Goal: Task Accomplishment & Management: Manage account settings

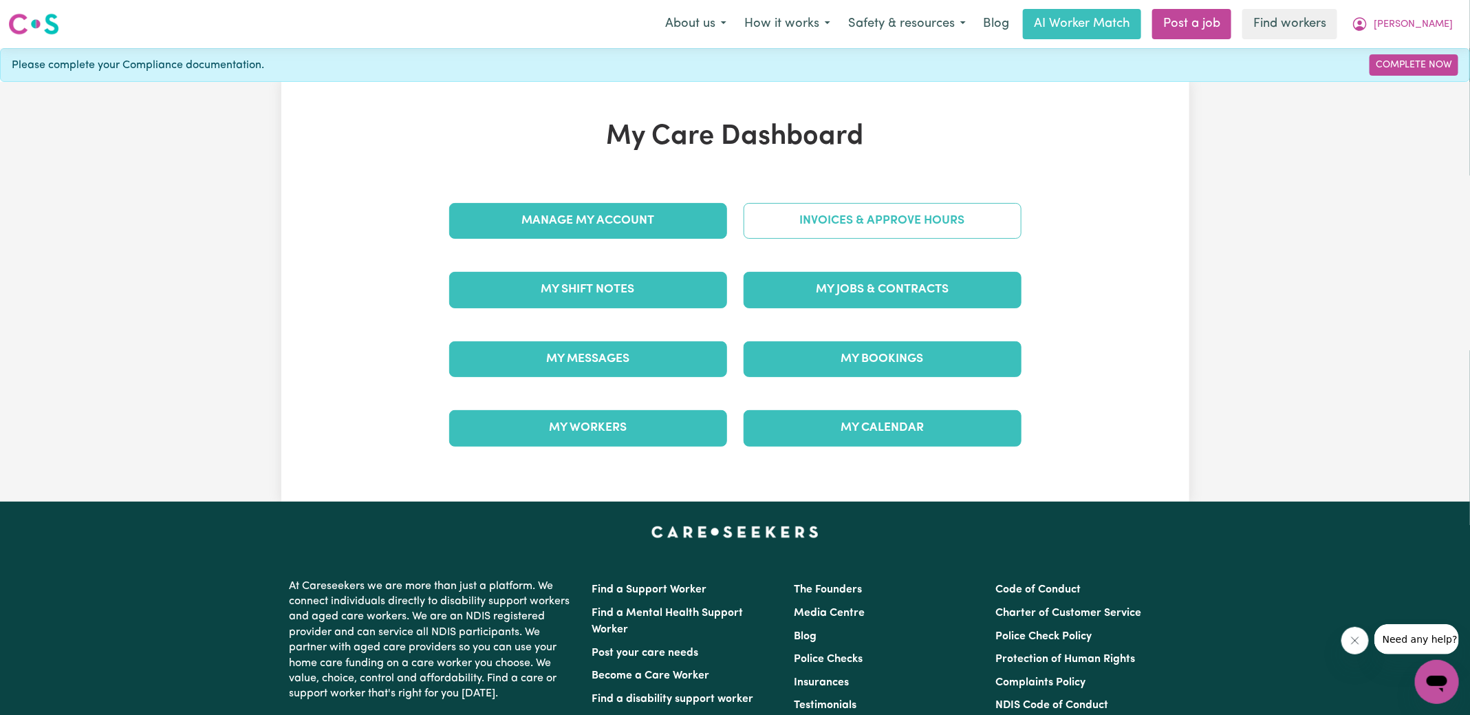
click at [756, 221] on link "Invoices & Approve Hours" at bounding box center [883, 221] width 278 height 36
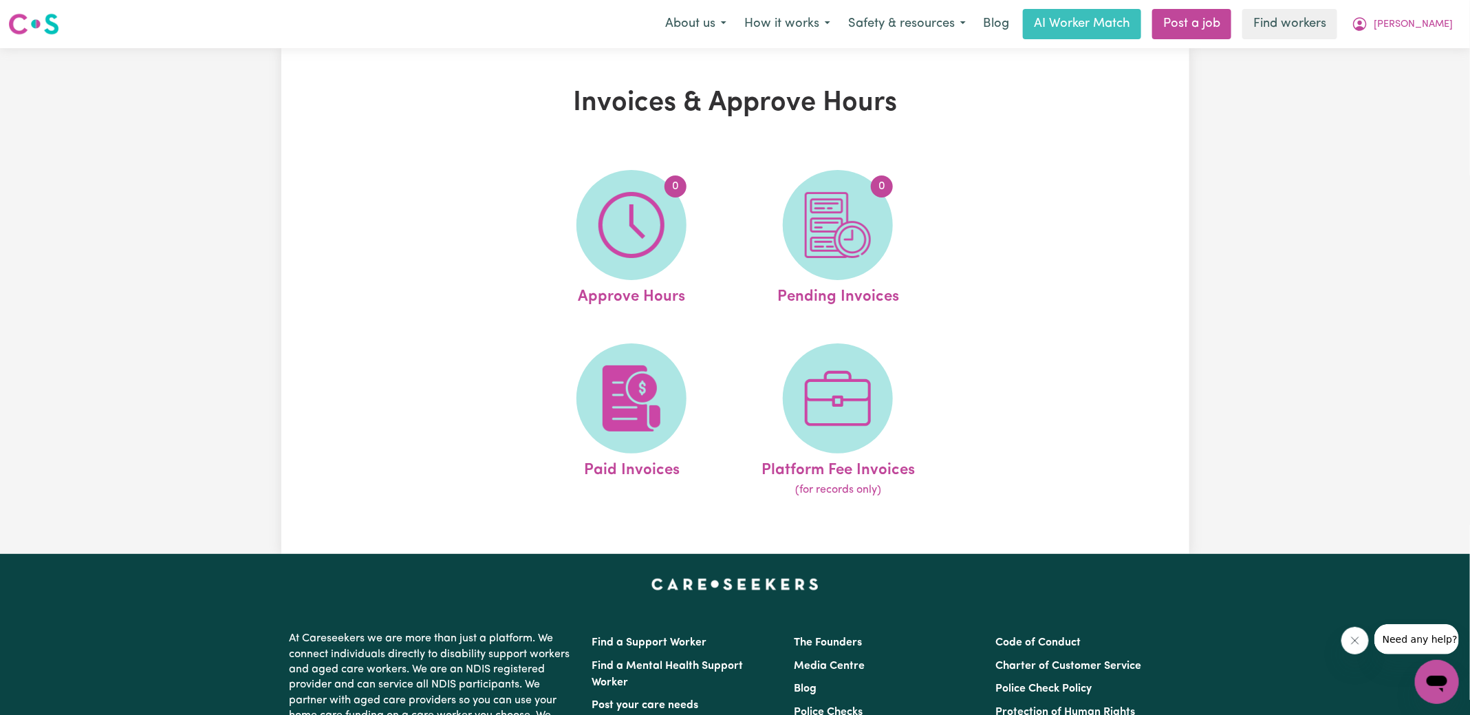
click at [663, 232] on img at bounding box center [632, 225] width 66 height 66
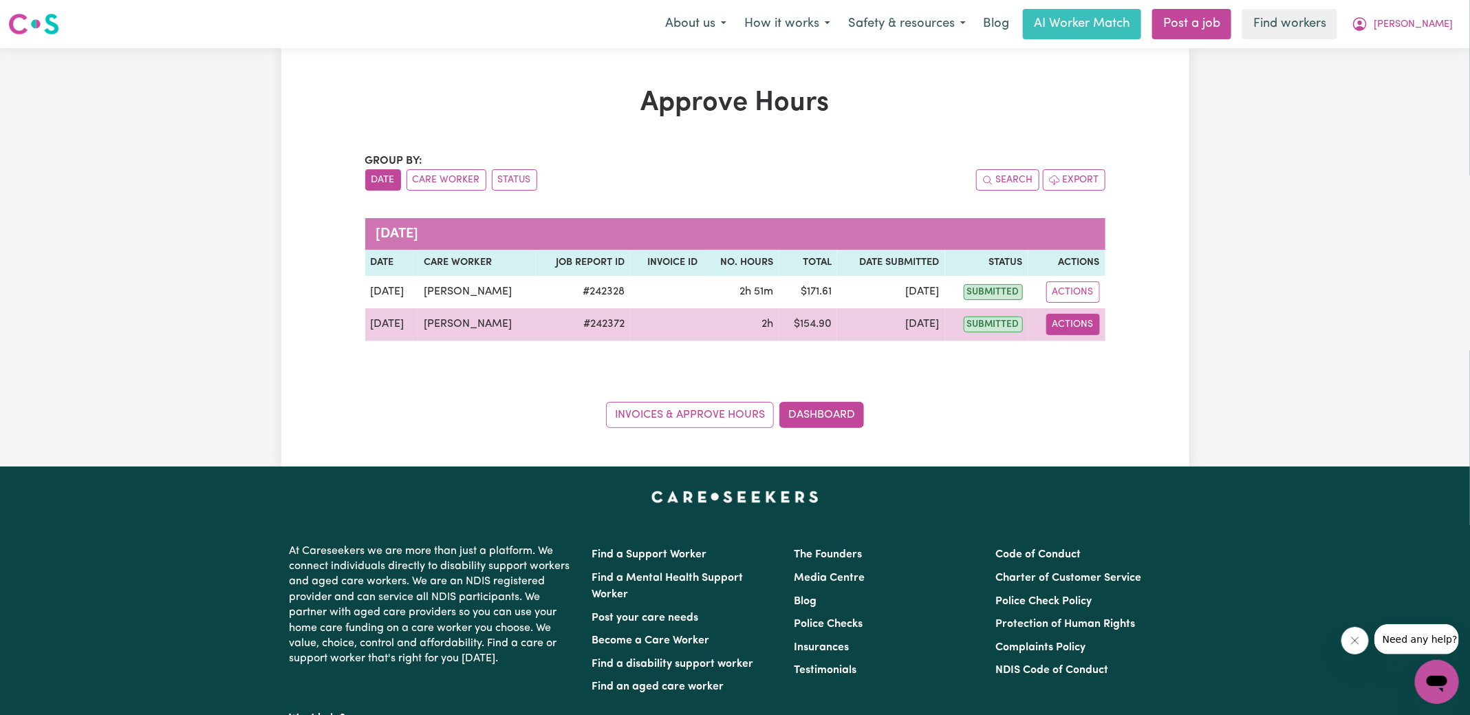
click at [1072, 322] on button "Actions" at bounding box center [1074, 324] width 54 height 21
click at [1108, 356] on link "View Job Report" at bounding box center [1106, 356] width 118 height 28
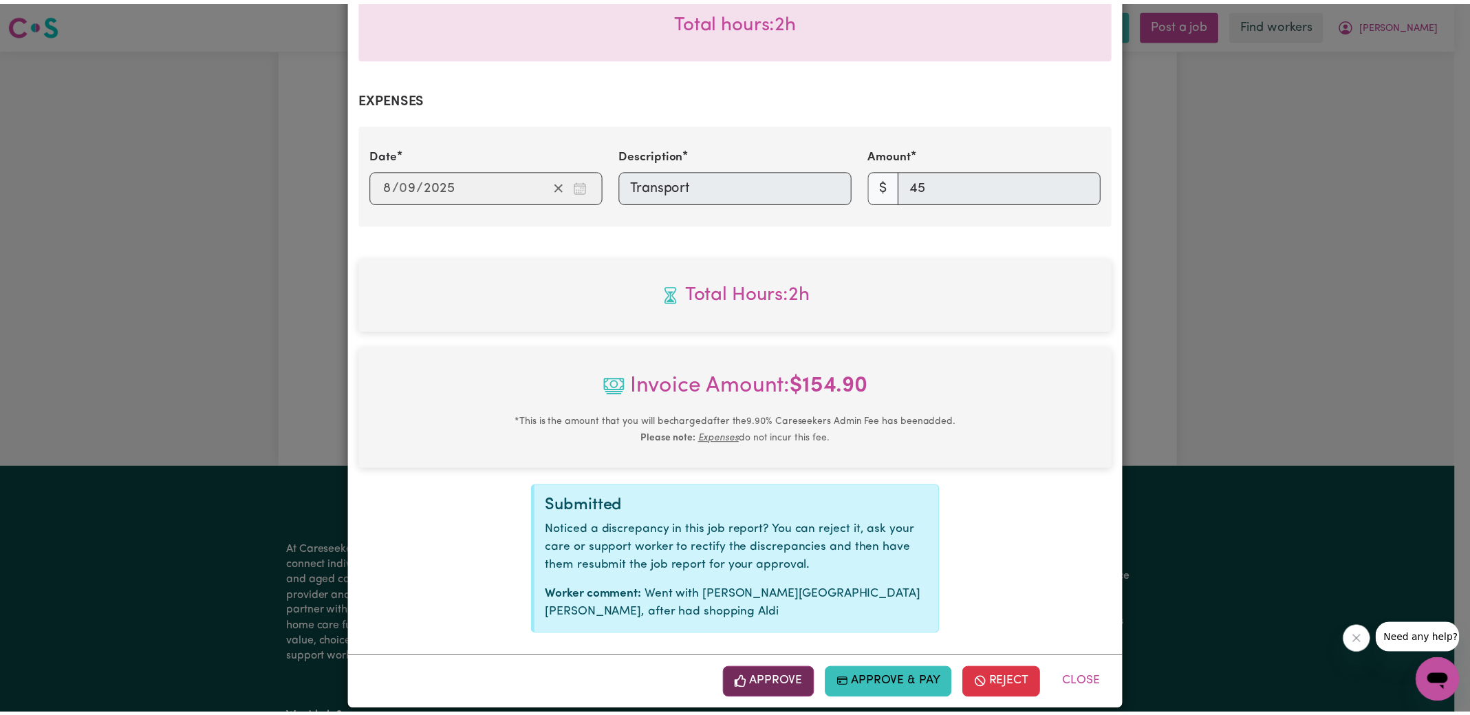
scroll to position [464, 0]
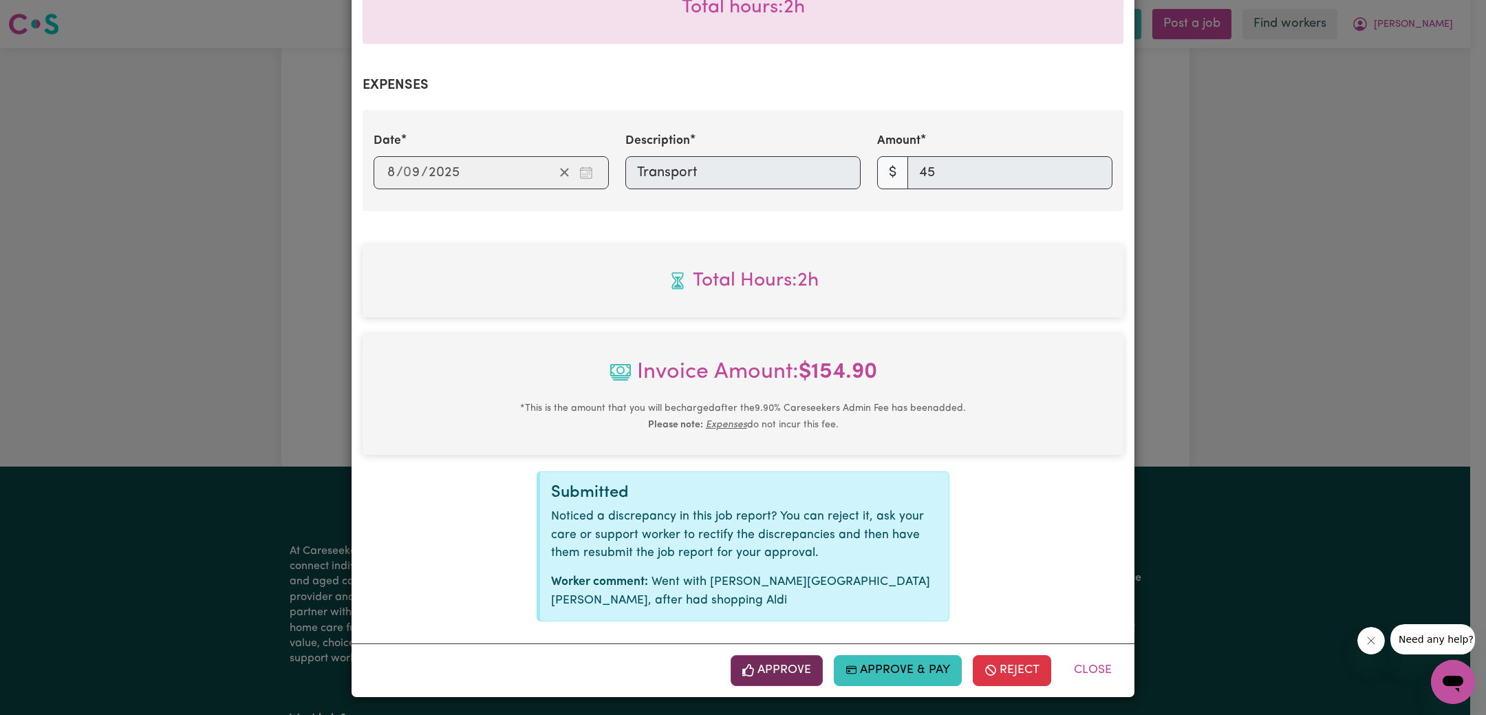
click at [769, 670] on button "Approve" at bounding box center [777, 670] width 92 height 30
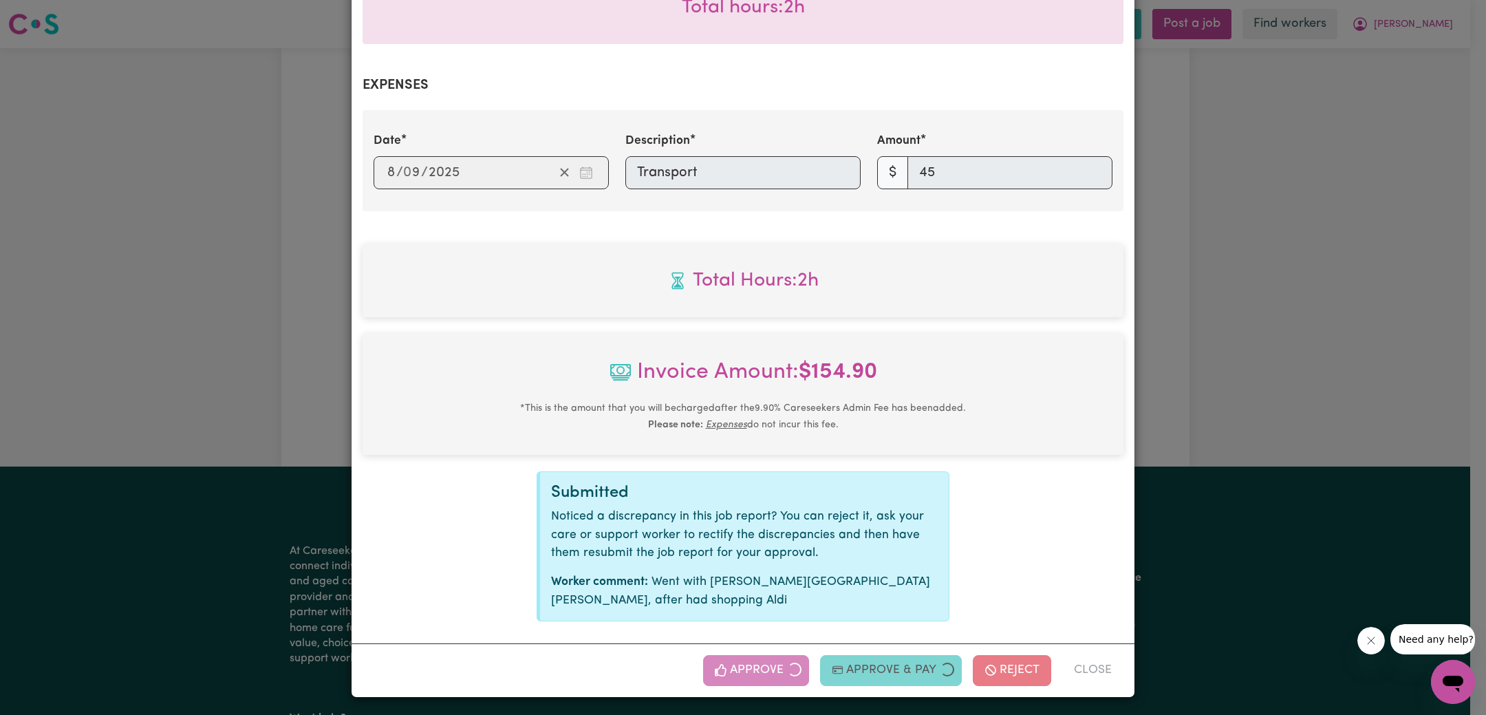
click at [1208, 343] on div "Job Report # 242372 - [PERSON_NAME] Summary Job report # 242372 Client name: [G…" at bounding box center [743, 357] width 1486 height 715
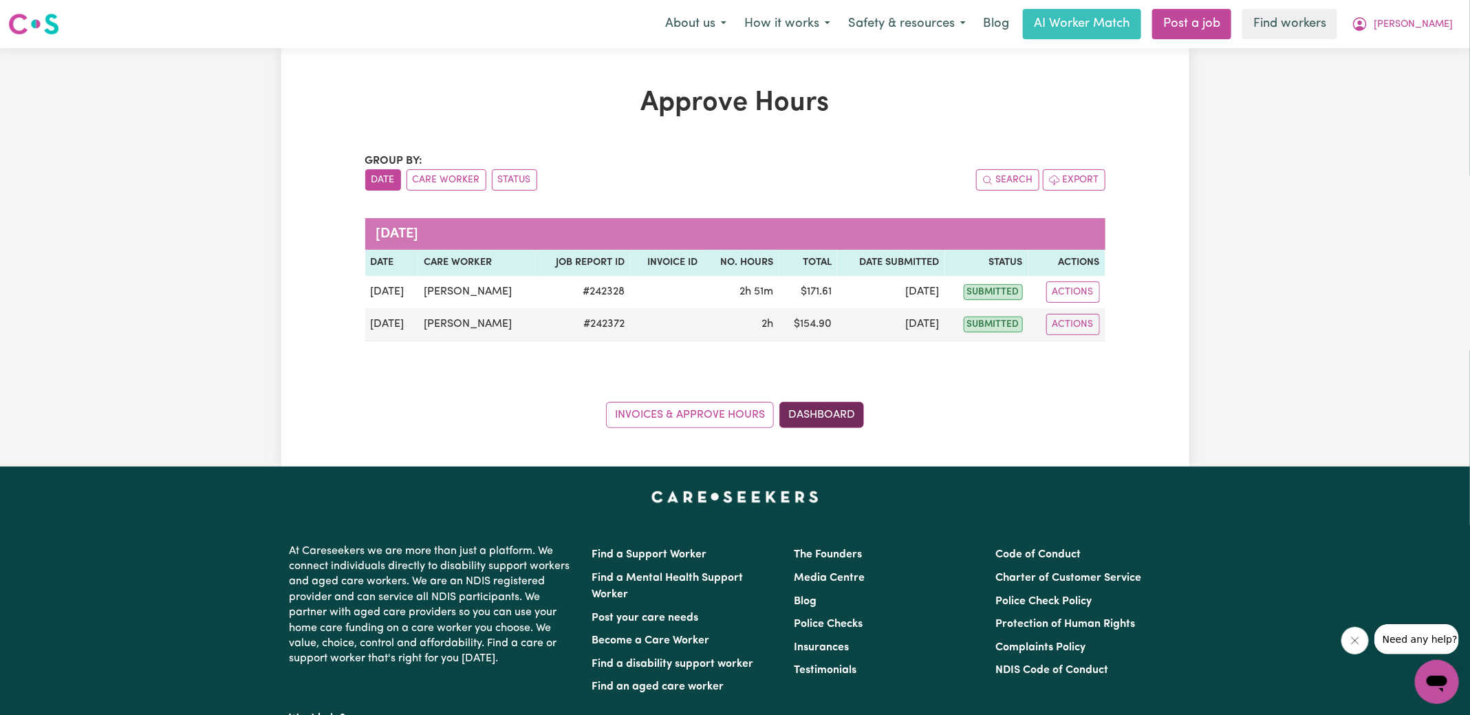
click at [825, 417] on link "Dashboard" at bounding box center [822, 415] width 85 height 26
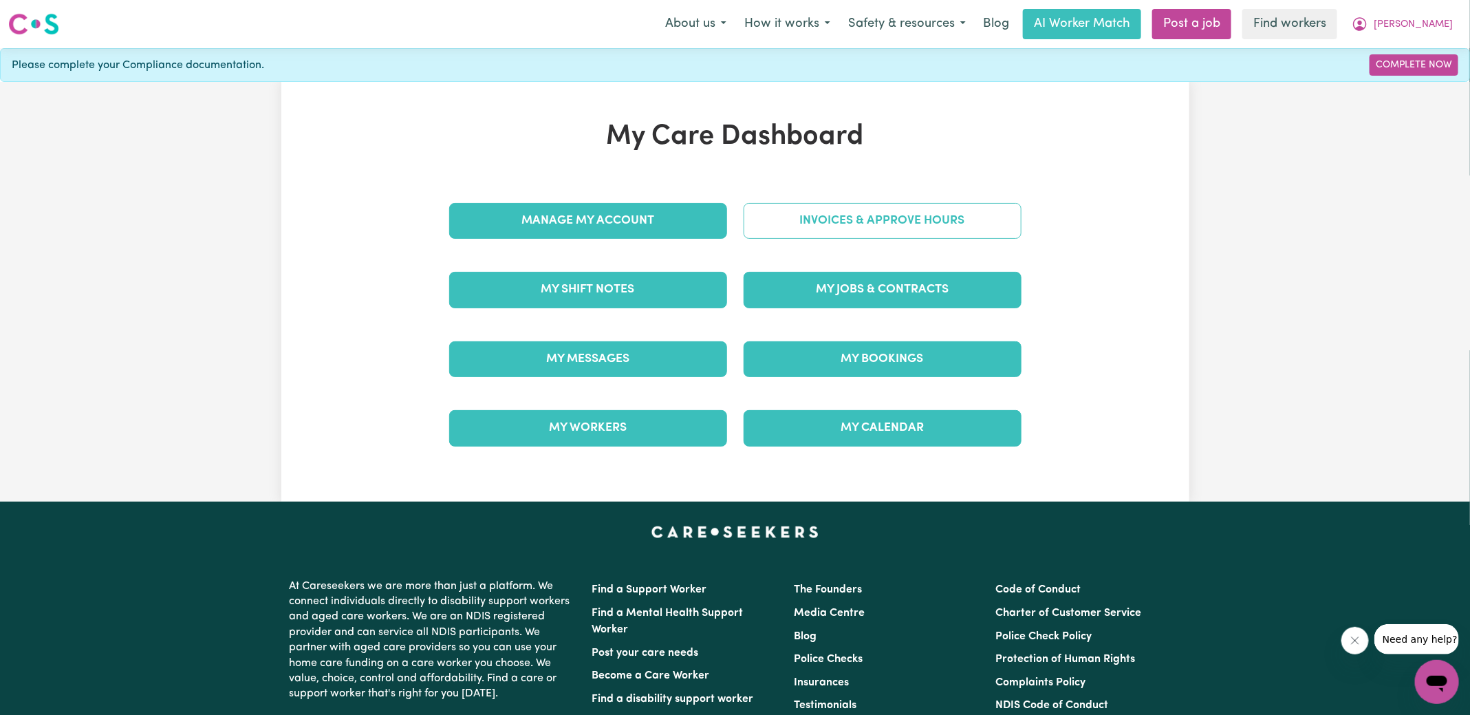
click at [824, 224] on link "Invoices & Approve Hours" at bounding box center [883, 221] width 278 height 36
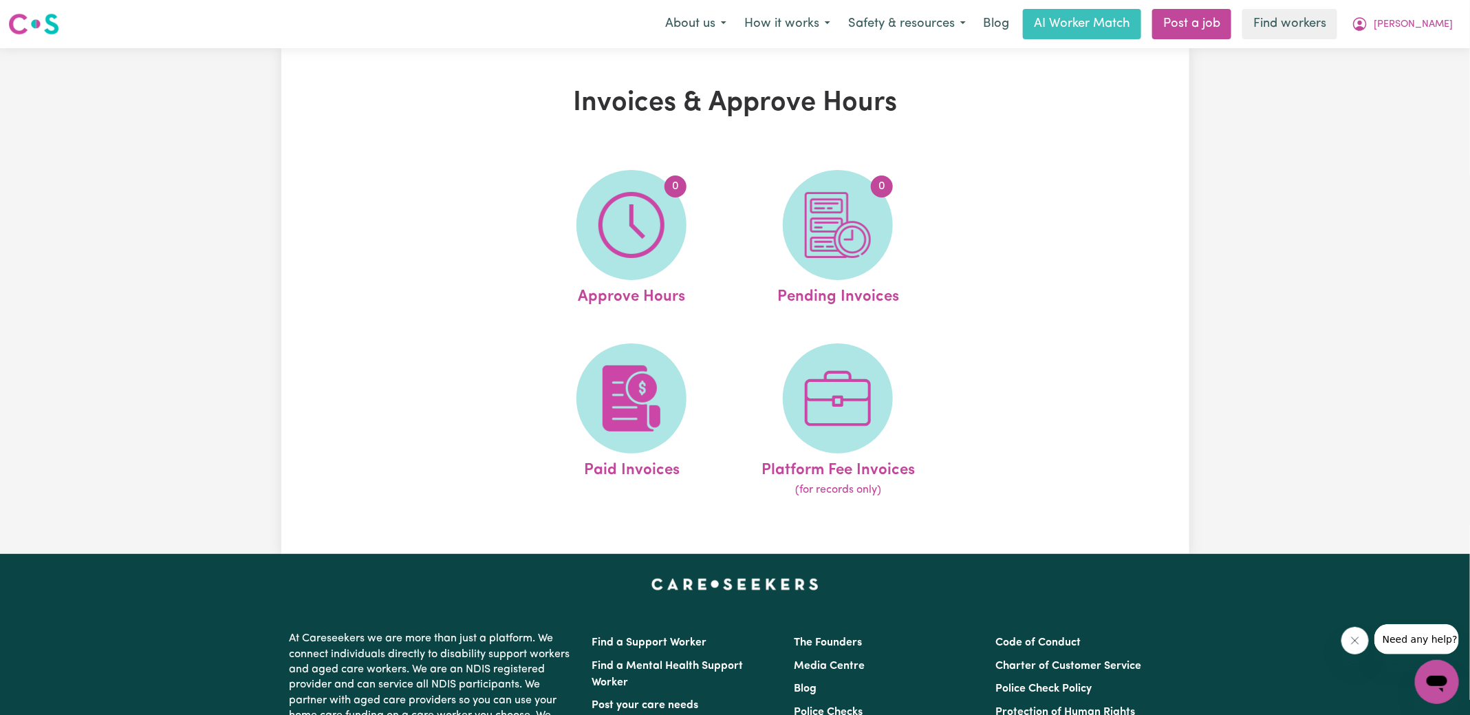
click at [850, 235] on img at bounding box center [838, 225] width 66 height 66
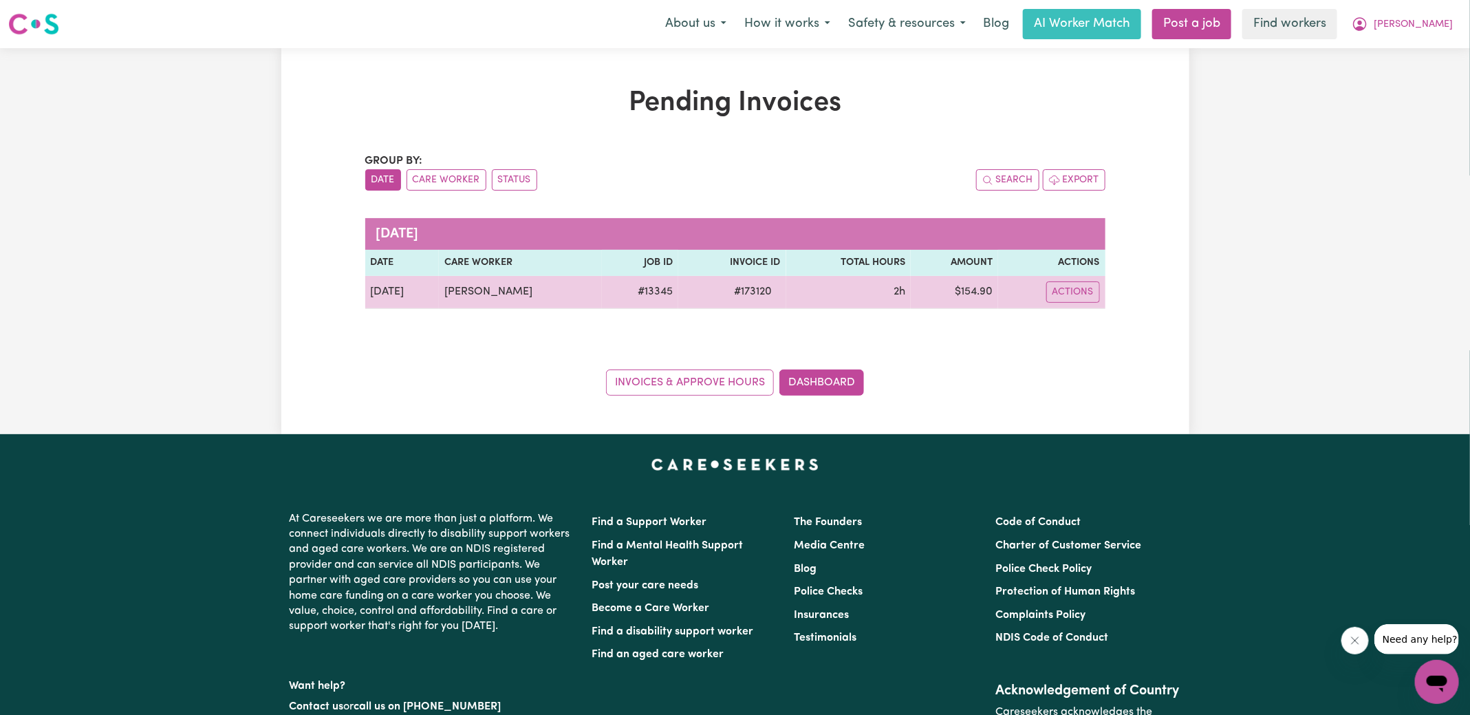
click at [751, 294] on span "# 173120" at bounding box center [754, 291] width 54 height 17
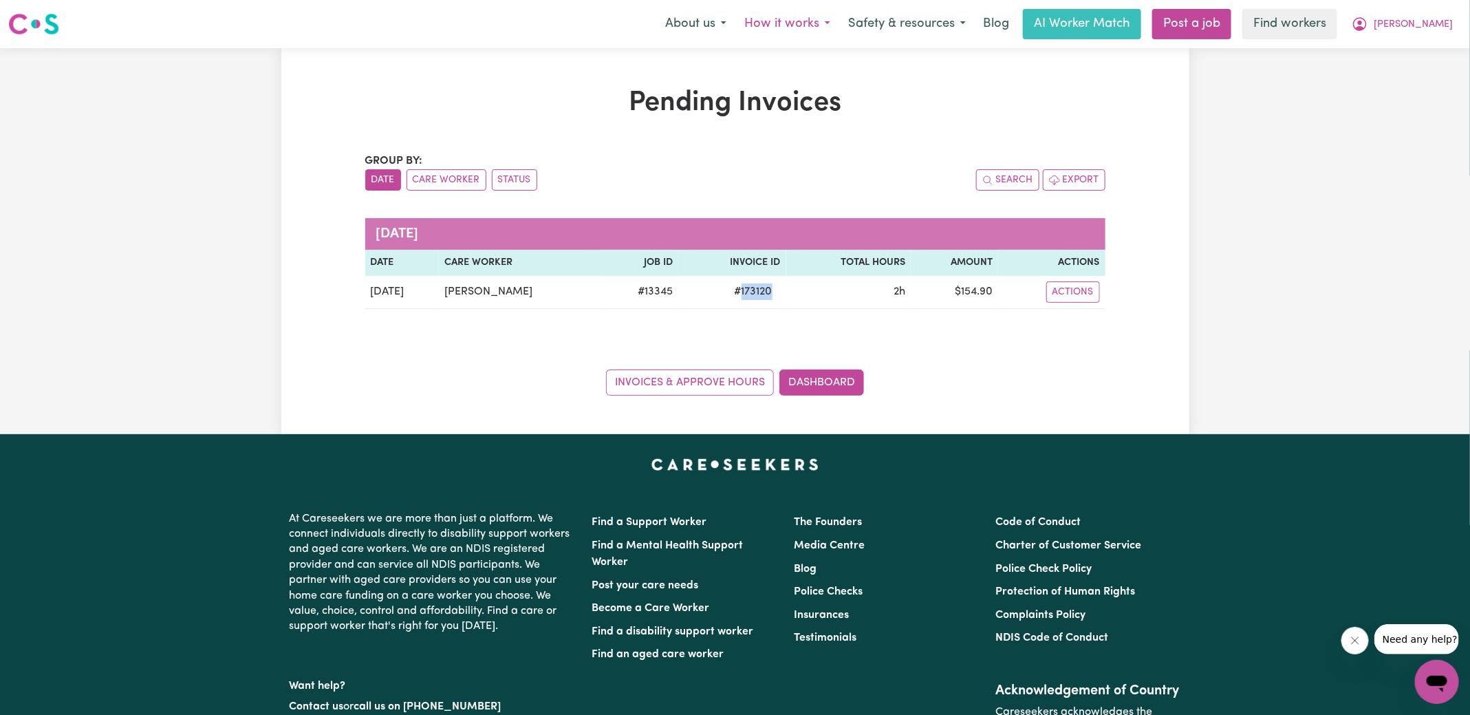
copy span "173120"
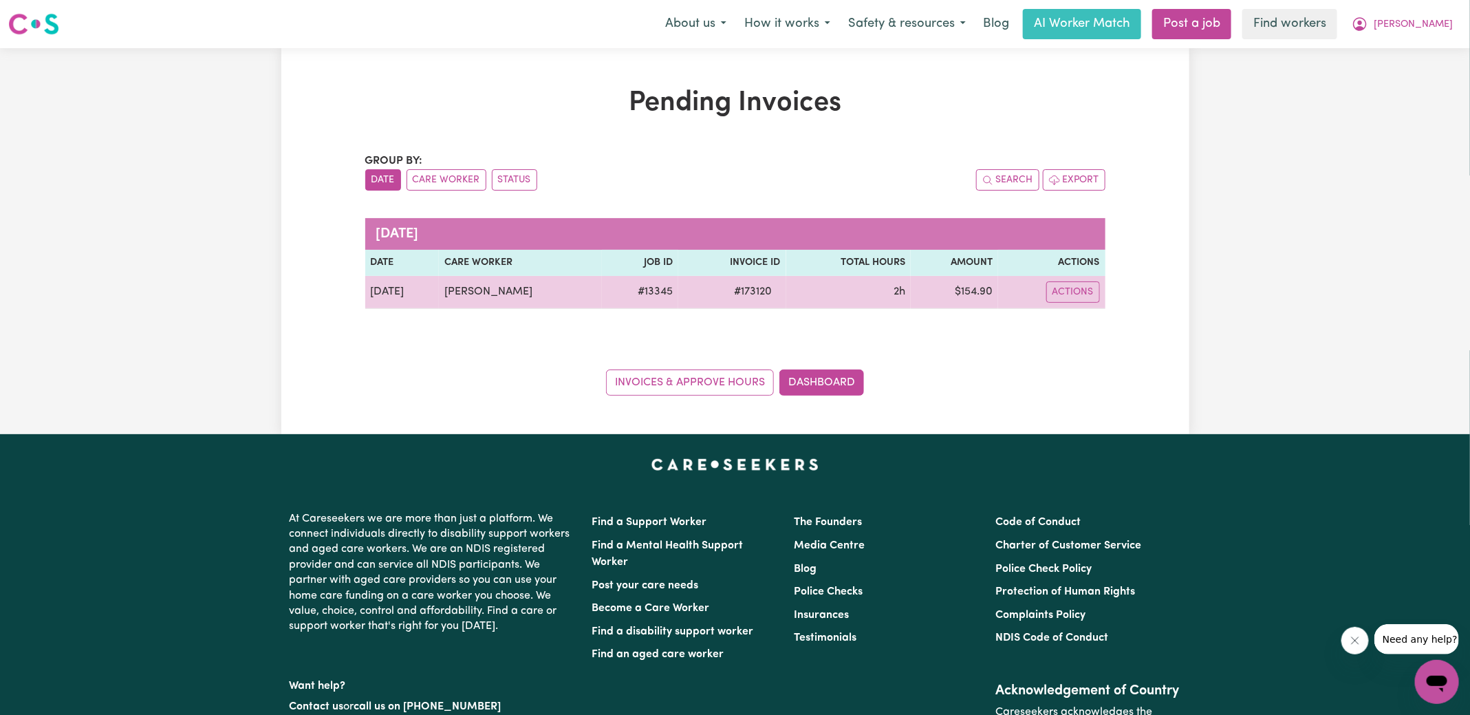
click at [970, 292] on td "$ 154.90" at bounding box center [954, 292] width 87 height 33
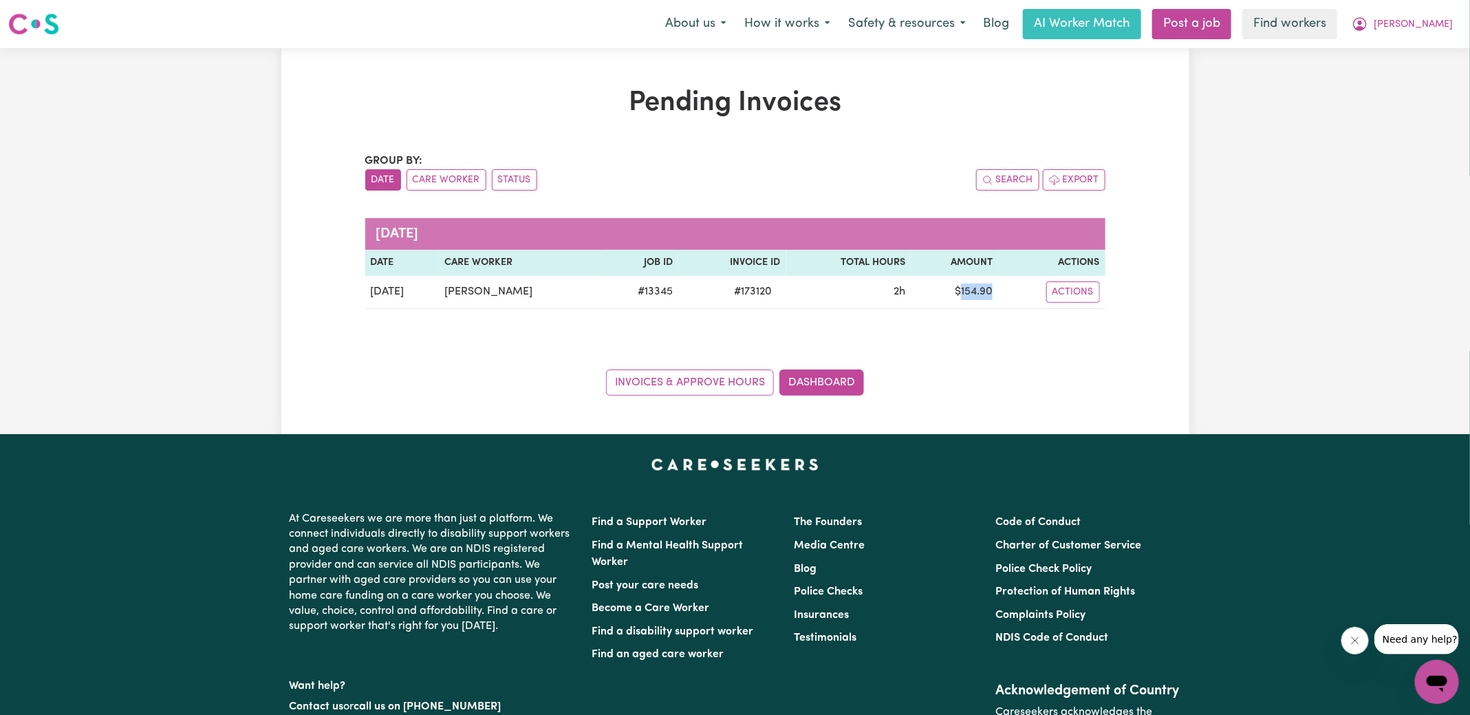
copy td "154.90"
click at [1369, 19] on icon "My Account" at bounding box center [1360, 24] width 17 height 17
click at [1396, 83] on link "Logout" at bounding box center [1407, 79] width 109 height 26
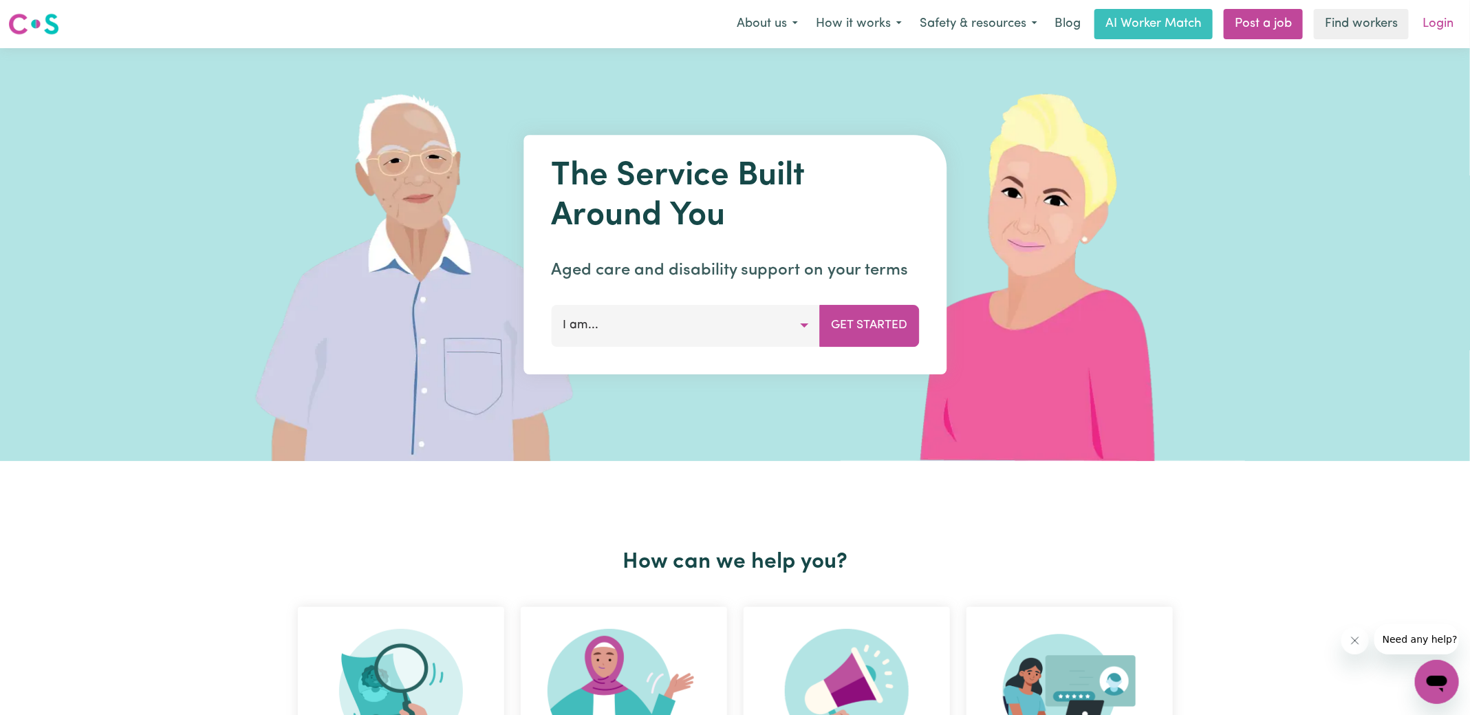
click at [1443, 27] on link "Login" at bounding box center [1438, 24] width 47 height 30
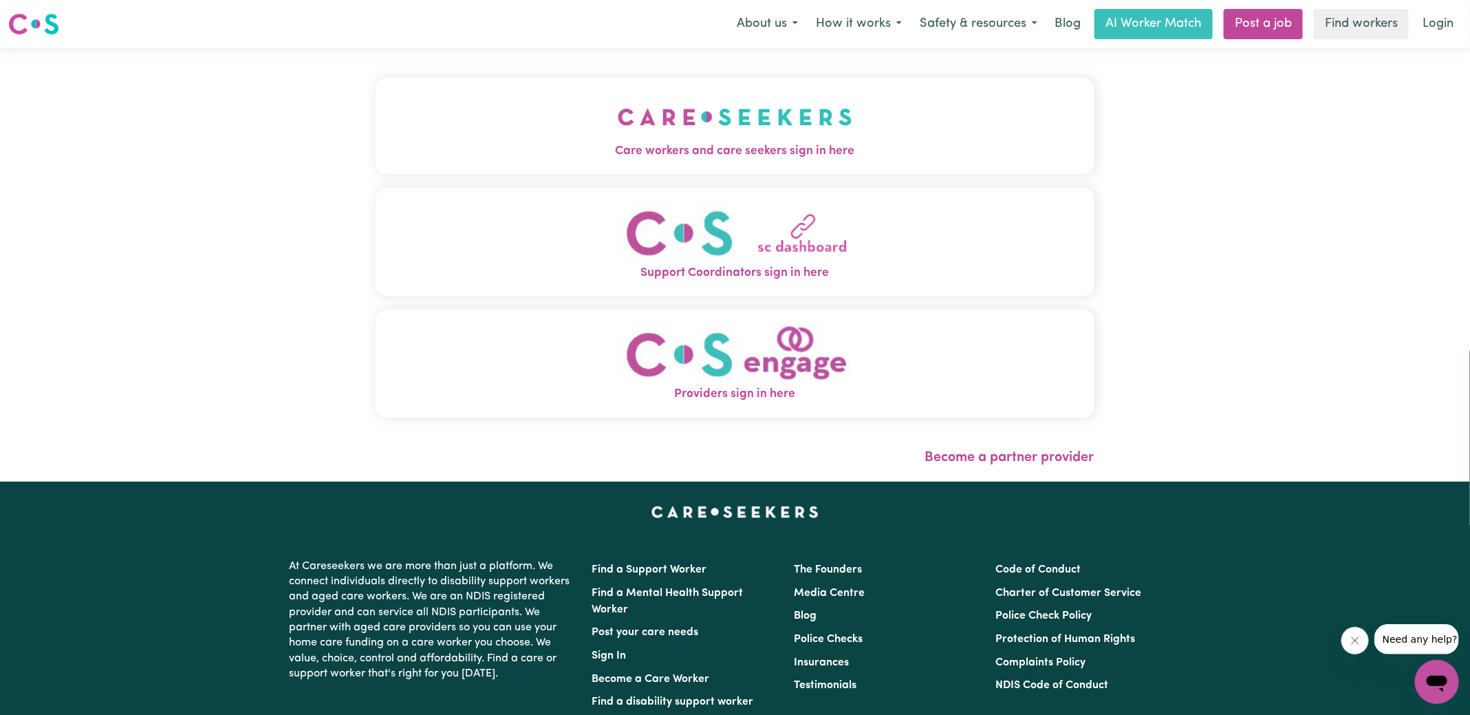
click at [724, 138] on img "Care workers and care seekers sign in here" at bounding box center [735, 117] width 235 height 51
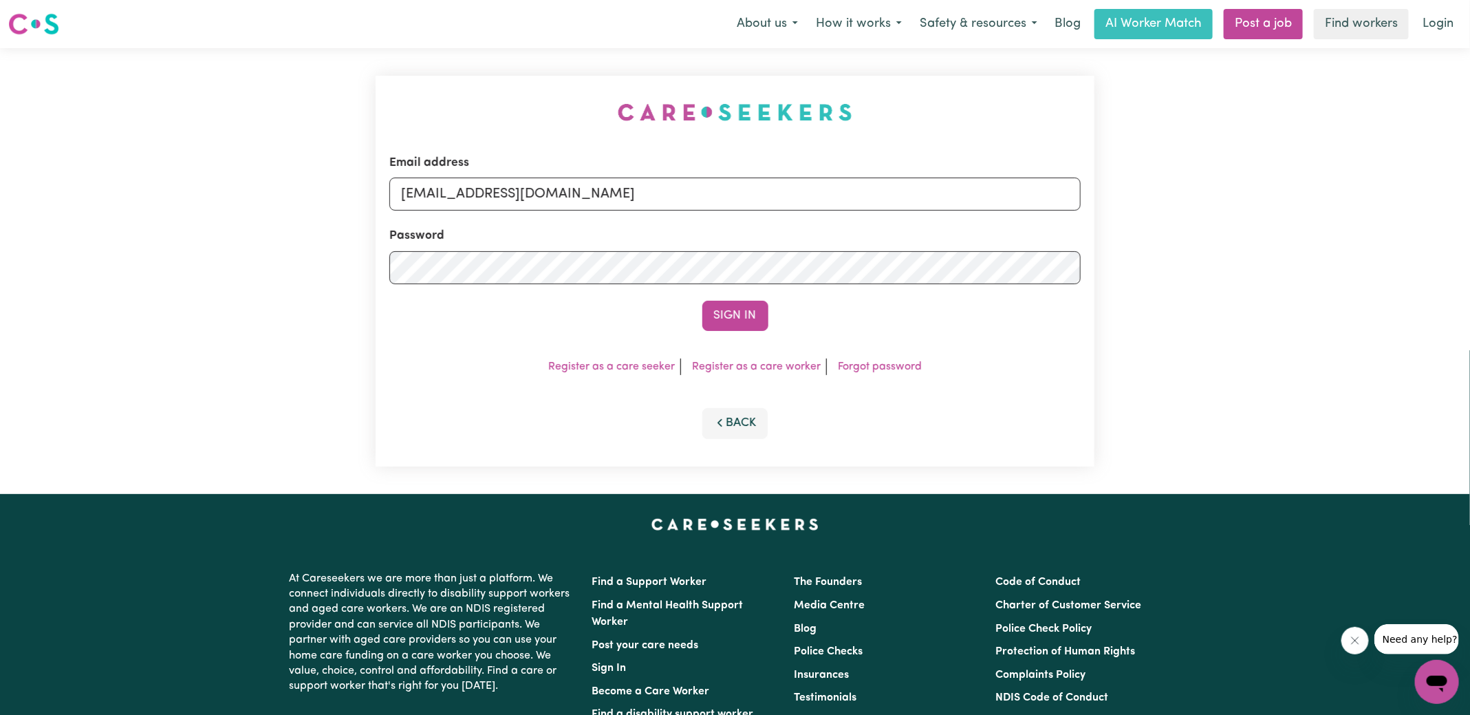
click at [458, 74] on div "Email address [EMAIL_ADDRESS][DOMAIN_NAME] Password Sign In Register as a care …" at bounding box center [735, 271] width 736 height 446
drag, startPoint x: 469, startPoint y: 189, endPoint x: 1351, endPoint y: 287, distance: 887.6
click at [1351, 287] on div "Email address [EMAIL_ADDRESS][DOMAIN_NAME] Password Sign In Register as a care …" at bounding box center [735, 271] width 1470 height 446
type input "[EMAIL_ADDRESS][DOMAIN_NAME]"
click at [703, 301] on button "Sign In" at bounding box center [736, 316] width 66 height 30
